Goal: Task Accomplishment & Management: Complete application form

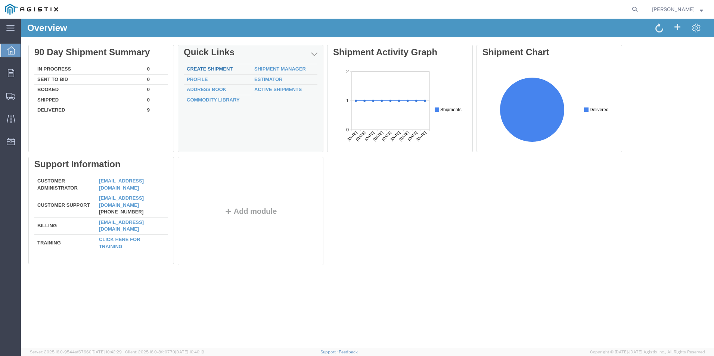
click at [219, 70] on link "Create Shipment" at bounding box center [210, 69] width 46 height 6
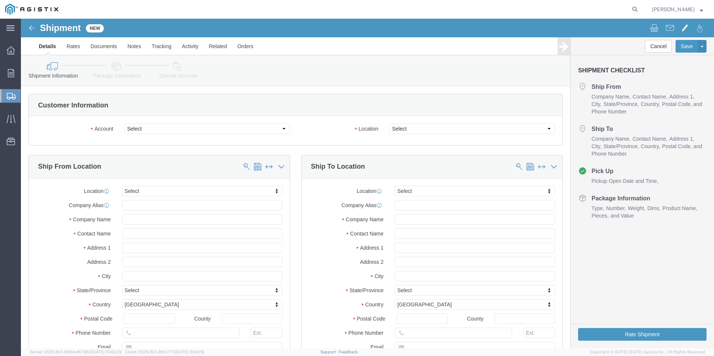
select select
drag, startPoint x: 154, startPoint y: 132, endPoint x: 133, endPoint y: 113, distance: 28.0
click select "Select DMC POWER PG&E"
select select "9596"
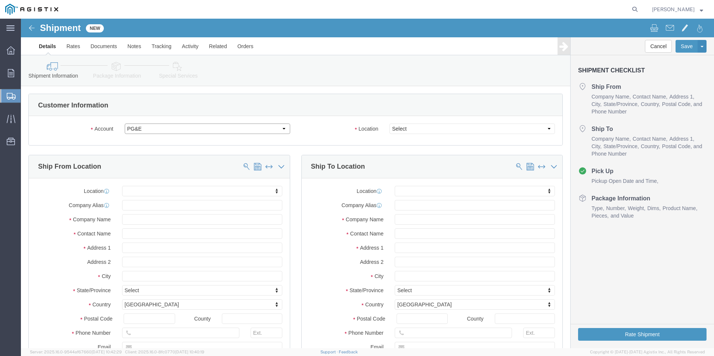
click select "Select DMC POWER PG&E"
select select "PURCHORD"
select select
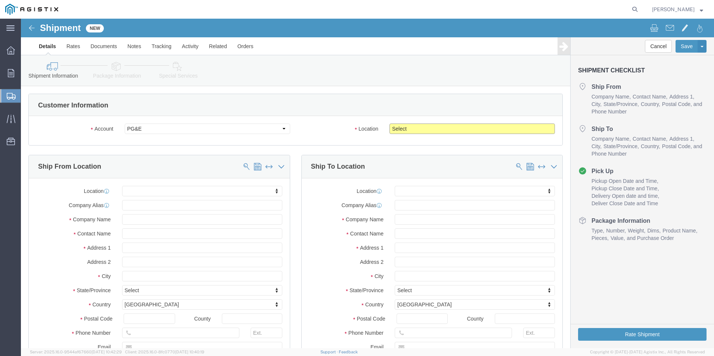
click select "Select All Others [GEOGRAPHIC_DATA] [GEOGRAPHIC_DATA] [GEOGRAPHIC_DATA] [GEOGRA…"
select select "19745"
click select "Select All Others [GEOGRAPHIC_DATA] [GEOGRAPHIC_DATA] [GEOGRAPHIC_DATA] [GEOGRA…"
click input "text"
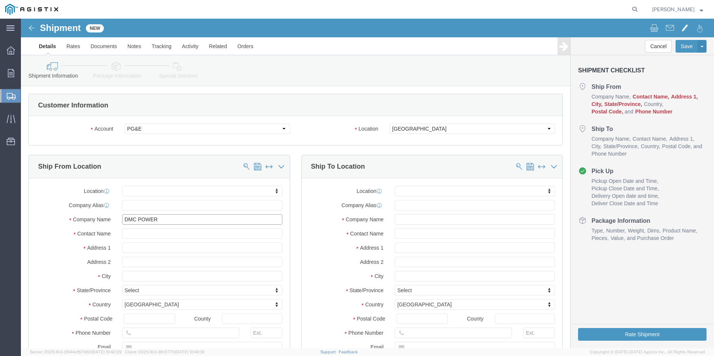
type input "DMC POWER"
type input "[PERSON_NAME]"
type input "[STREET_ADDRESS]"
select select
type input "[PERSON_NAME]"
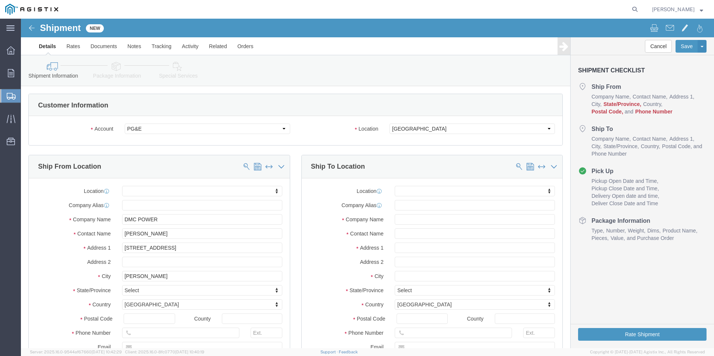
select select
type input "C"
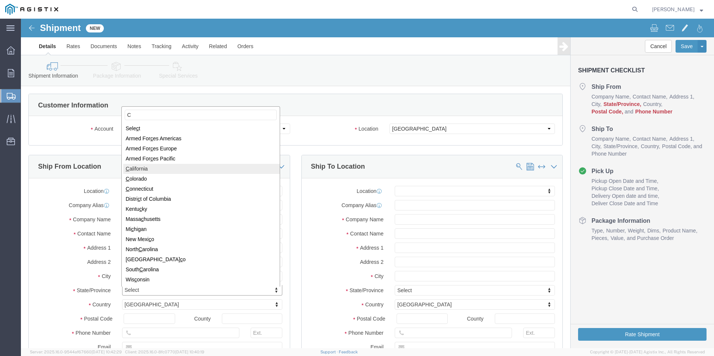
select select
select select "CA"
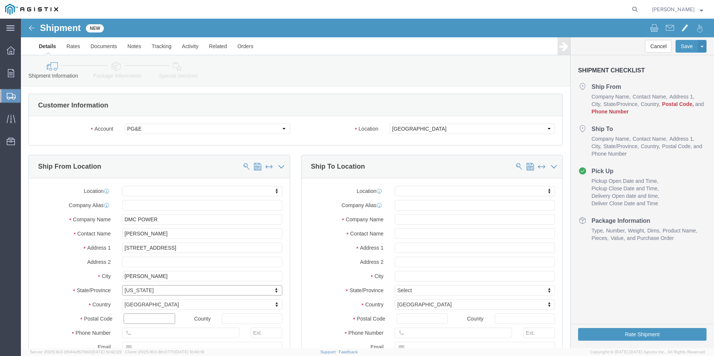
click input "text"
type input "90746"
select select
type input "[PHONE_NUMBER]"
click input "text"
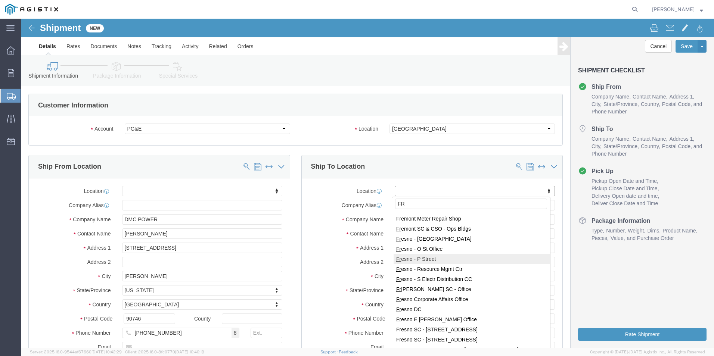
scroll to position [112, 0]
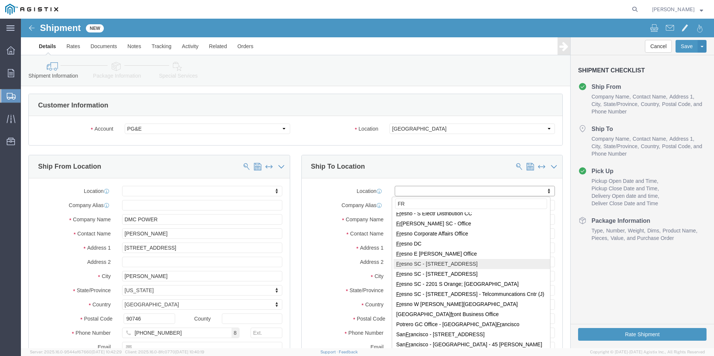
type input "FR"
select select "25261"
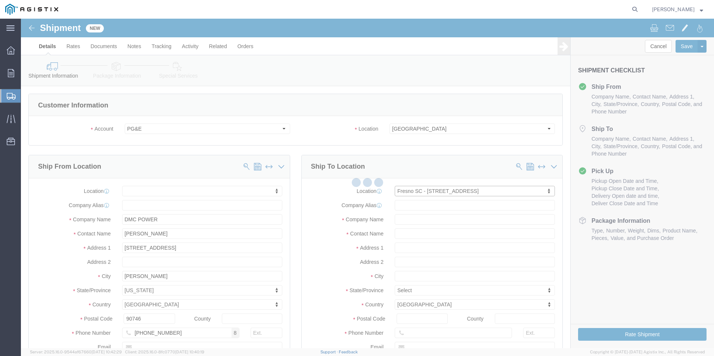
type input "PG&E"
type input "[PERSON_NAME]"
type input "[STREET_ADDRESS]"
type input "[GEOGRAPHIC_DATA]"
type input "93725"
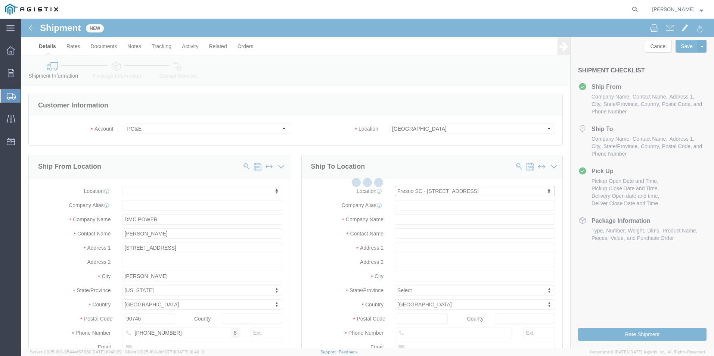
type input "[EMAIL_ADDRESS][DOMAIN_NAME]"
checkbox input "true"
select select "CA"
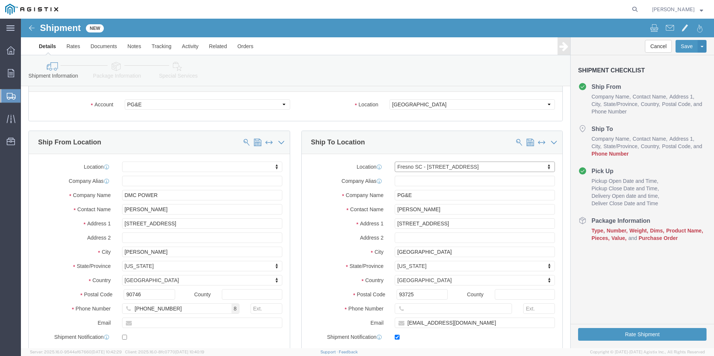
scroll to position [37, 0]
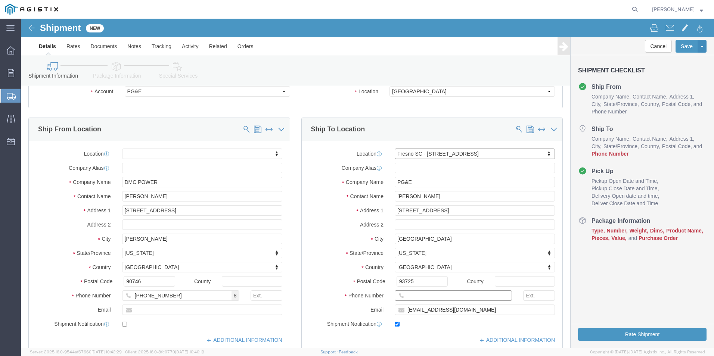
click input "text"
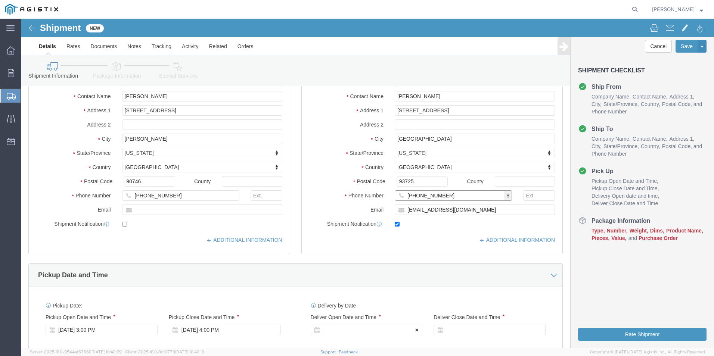
scroll to position [187, 0]
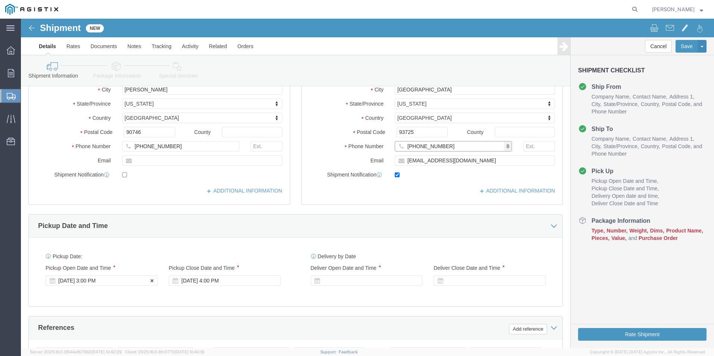
type input "[PHONE_NUMBER]"
click div "[DATE] 3:00 PM"
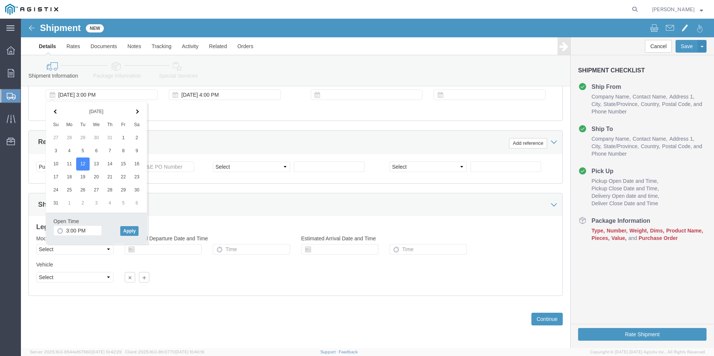
click div "Please fix the following errors Customer Information Account Select DMC POWER P…"
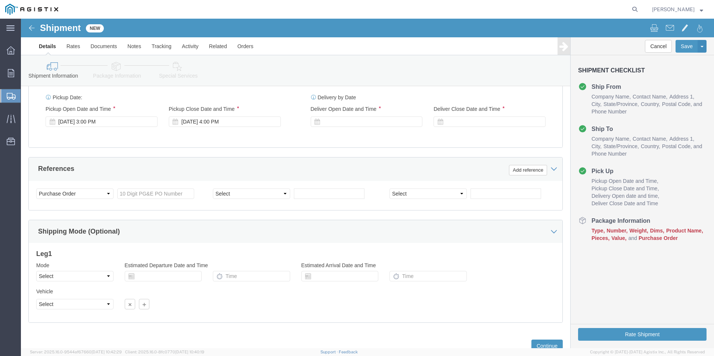
scroll to position [298, 0]
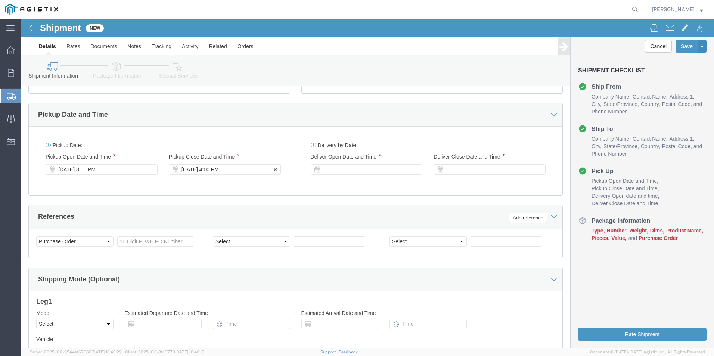
click div "[DATE] 4:00 PM"
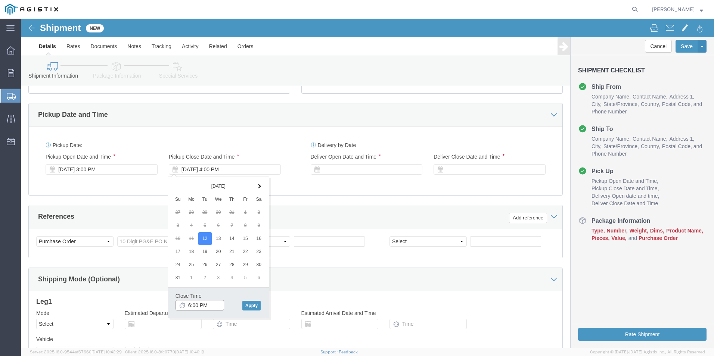
click input "6:00 PM"
type input "6:45 PM"
click button "Apply"
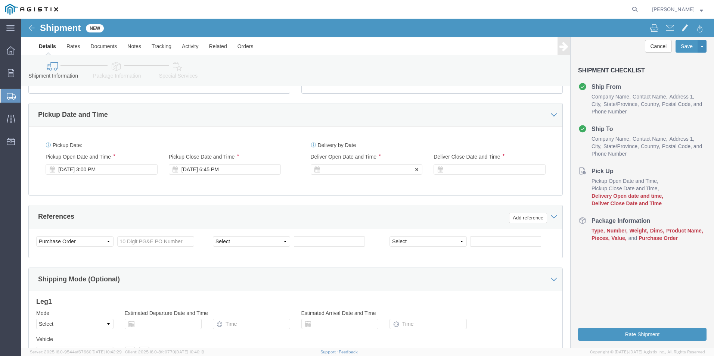
click div
click input "7:45 PM"
click input "9:45 PM"
click input "9:00 PM"
type input "9:00 AM"
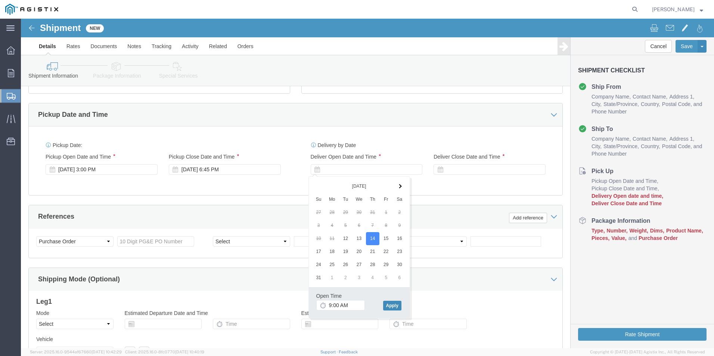
click button "Apply"
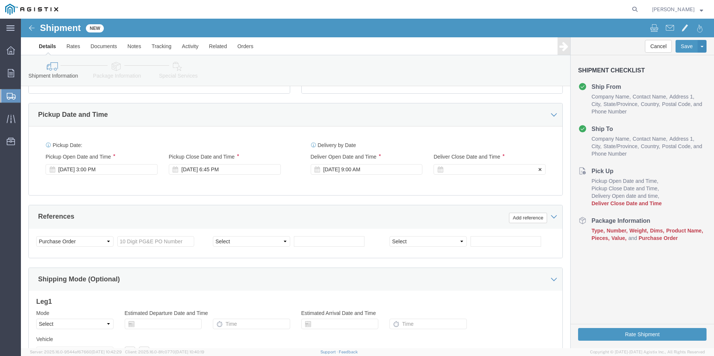
click div
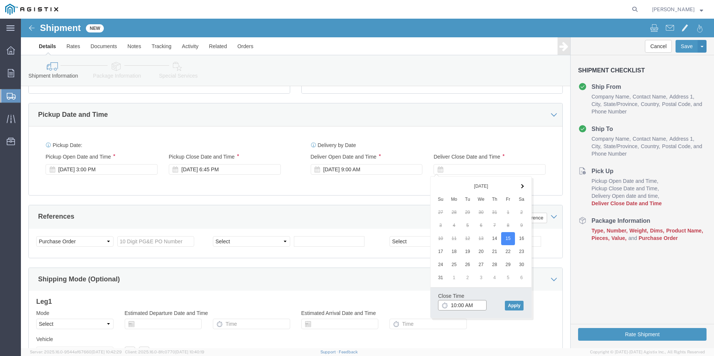
click input "10:00 AM"
click input "4:00 AM"
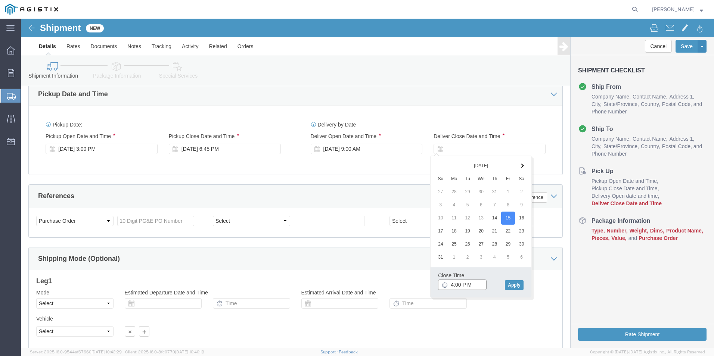
scroll to position [336, 0]
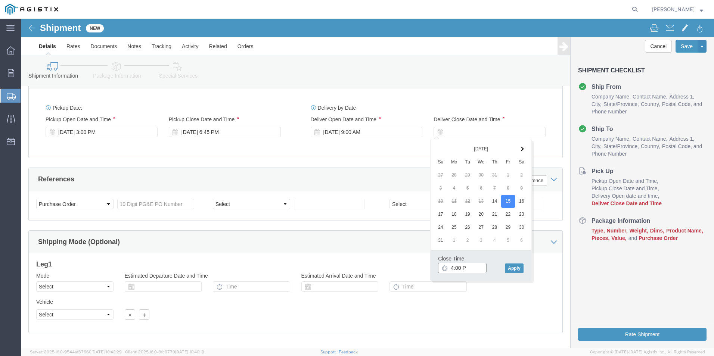
type input "4:00 PM"
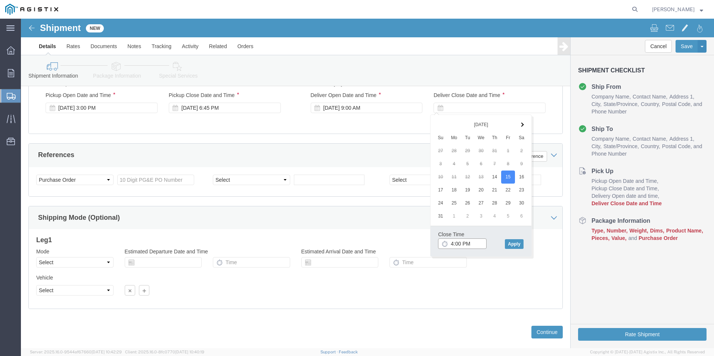
scroll to position [373, 0]
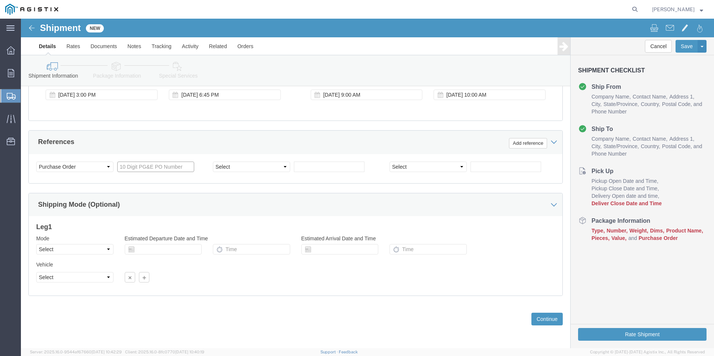
click input "text"
type input "2701071540"
click button "Continue"
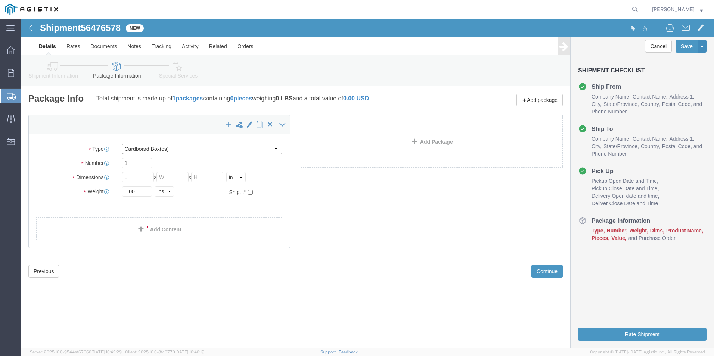
click select "Select Bulk Bundle(s) Cardboard Box(es) Carton(s) Crate(s) Drum(s) (Fiberboard)…"
select select "PSNS"
click select "Select Bulk Bundle(s) Cardboard Box(es) Carton(s) Crate(s) Drum(s) (Fiberboard)…"
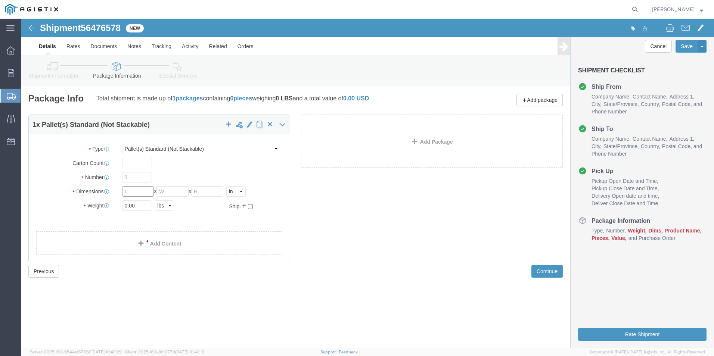
click input "text"
type input "42"
type input "50"
click input "0.00"
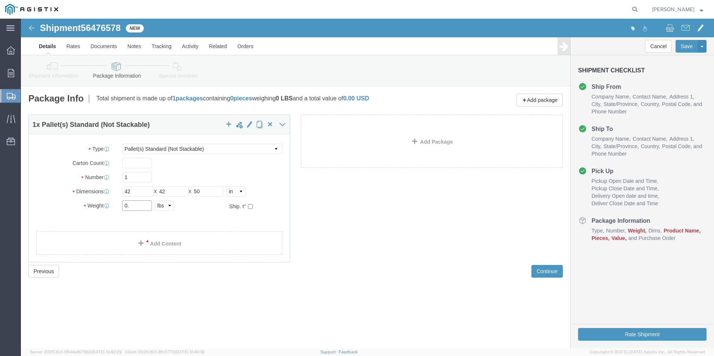
type input "0"
type input "250"
click link "Add Content"
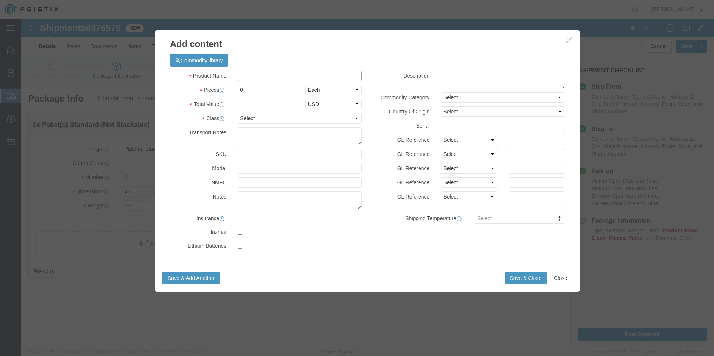
click input "text"
type input "ELECTRICAL CONNECTORS"
type input "11865.39"
click input "11865.39"
type input "1601.25"
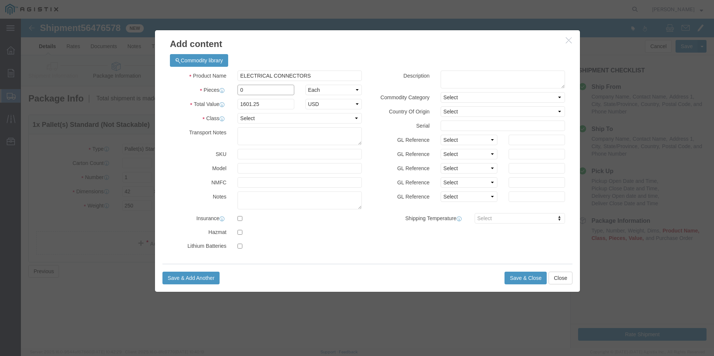
drag, startPoint x: 234, startPoint y: 72, endPoint x: 213, endPoint y: 71, distance: 21.0
click div "0"
type input "1"
click select "Select 50 55 60 65 70 85 92.5 100 125 175 250 300 400"
select select "85"
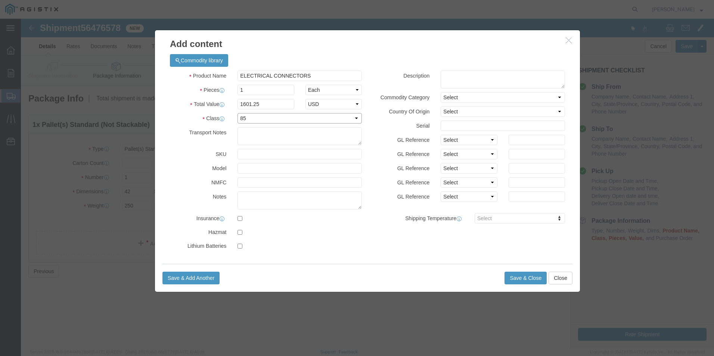
click select "Select 50 55 60 65 70 85 92.5 100 125 175 250 300 400"
click button "Save & Close"
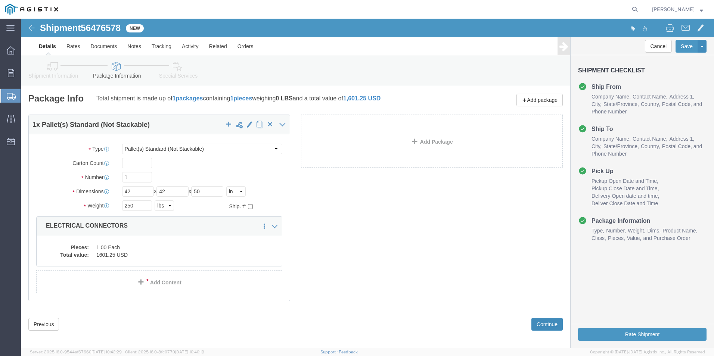
click button "Continue"
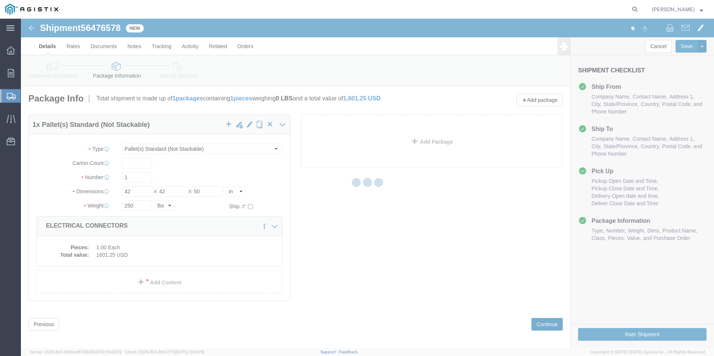
select select
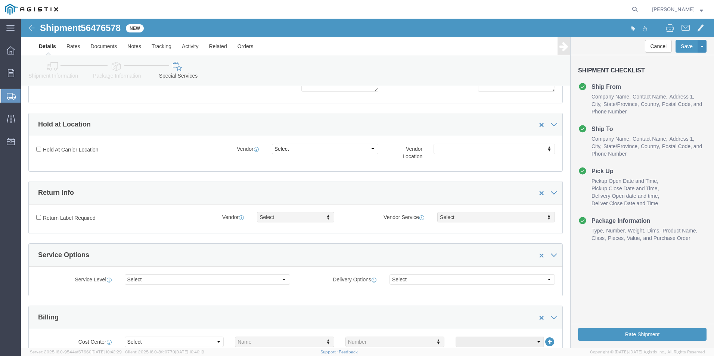
scroll to position [224, 0]
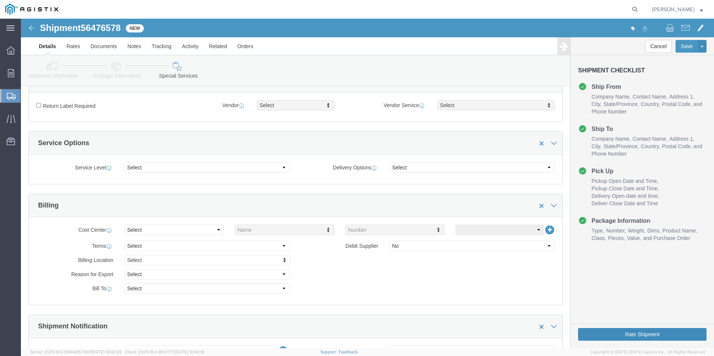
click button "Rate Shipment"
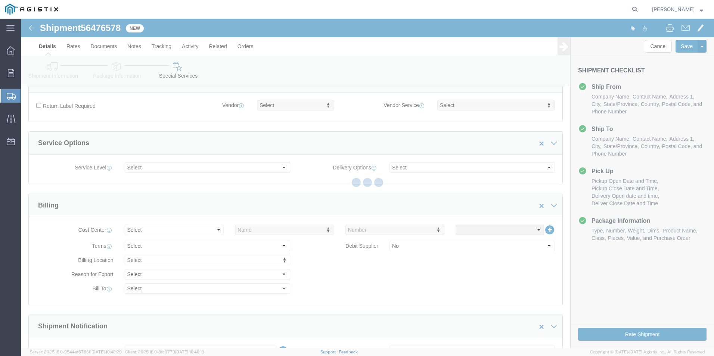
scroll to position [0, 0]
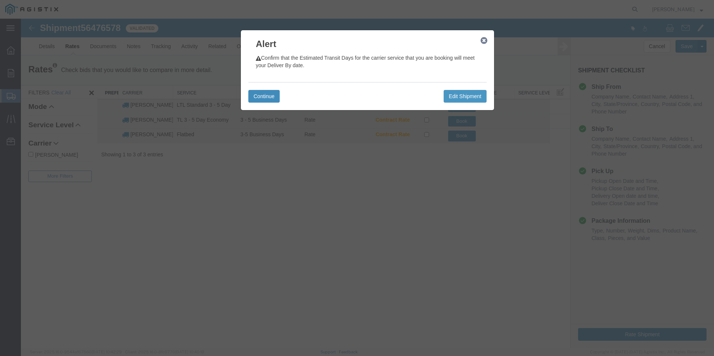
click at [271, 98] on button "Continue" at bounding box center [263, 96] width 31 height 13
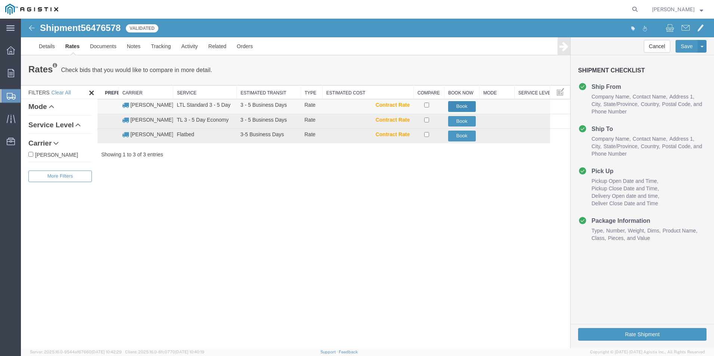
click at [454, 109] on button "Book" at bounding box center [462, 106] width 28 height 11
